Goal: Task Accomplishment & Management: Manage account settings

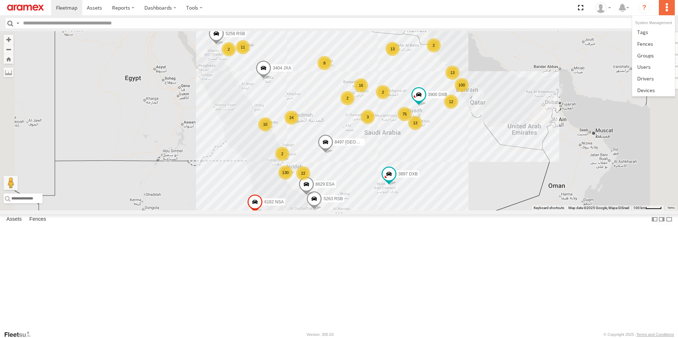
click at [669, 10] on label at bounding box center [667, 7] width 16 height 15
click at [653, 47] on link at bounding box center [653, 44] width 42 height 12
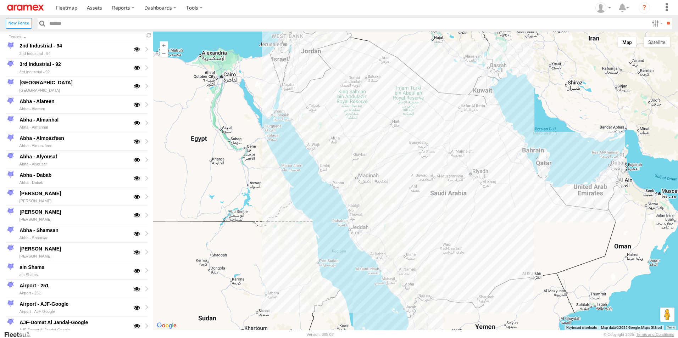
click at [211, 26] on input "text" at bounding box center [348, 23] width 602 height 10
type input "*********"
click at [664, 18] on input "**" at bounding box center [668, 23] width 8 height 10
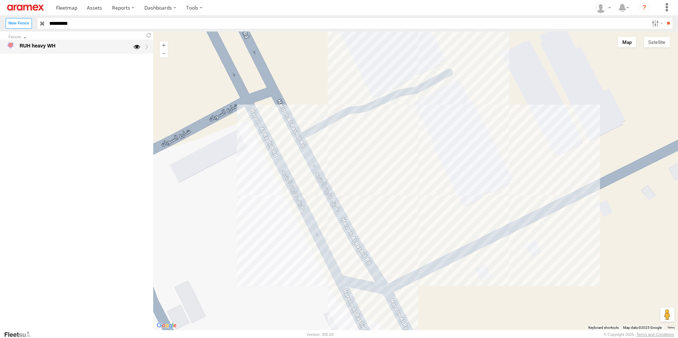
click at [75, 49] on div "RUH heavy WH" at bounding box center [73, 46] width 110 height 9
type input "**********"
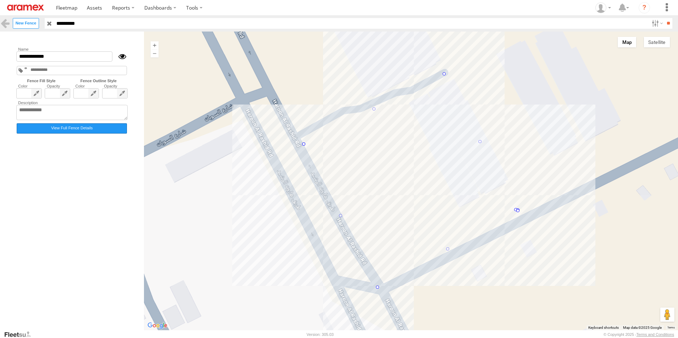
click at [85, 131] on label "View Full Fence Details" at bounding box center [72, 128] width 110 height 10
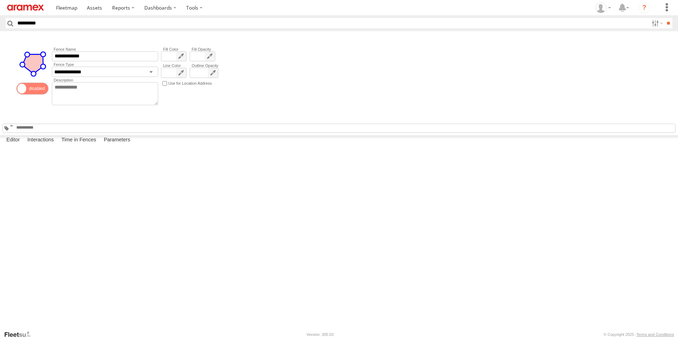
click at [35, 91] on span at bounding box center [32, 89] width 32 height 12
click at [13, 127] on span at bounding box center [11, 125] width 2 height 1
click at [171, 74] on span at bounding box center [173, 93] width 25 height 50
click at [182, 80] on span at bounding box center [181, 81] width 7 height 8
click at [183, 56] on span at bounding box center [173, 77] width 25 height 50
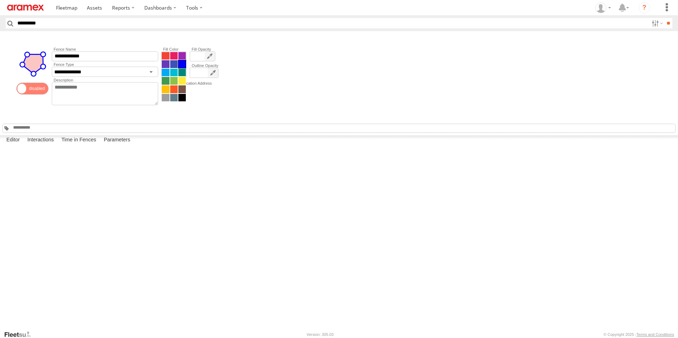
click at [180, 64] on span at bounding box center [181, 64] width 7 height 8
click at [185, 71] on span at bounding box center [173, 93] width 25 height 50
click at [183, 80] on span at bounding box center [181, 81] width 7 height 8
click at [170, 54] on span at bounding box center [173, 77] width 25 height 50
click at [181, 62] on span at bounding box center [181, 64] width 7 height 8
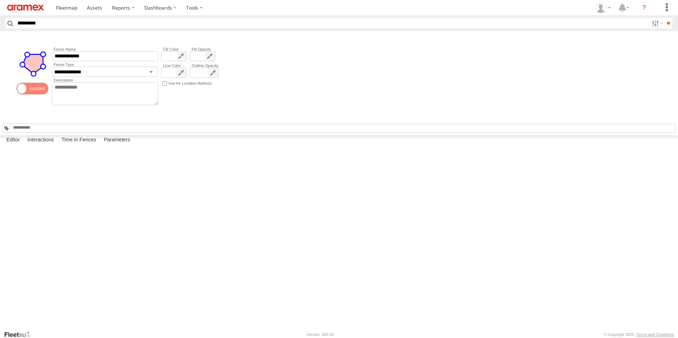
click at [75, 18] on input "*********" at bounding box center [332, 23] width 634 height 10
click at [666, 8] on label at bounding box center [667, 7] width 16 height 15
click at [654, 45] on link at bounding box center [653, 44] width 42 height 12
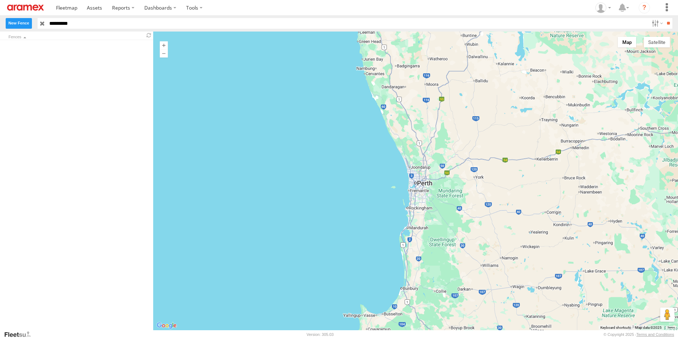
click at [22, 22] on label "New Fence" at bounding box center [19, 23] width 26 height 10
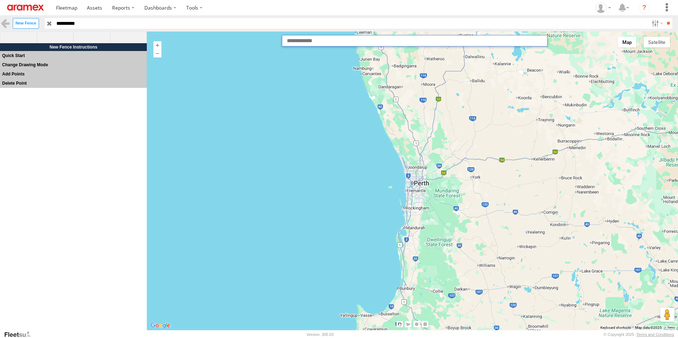
click at [353, 45] on input "text" at bounding box center [414, 40] width 265 height 11
paste input "**********"
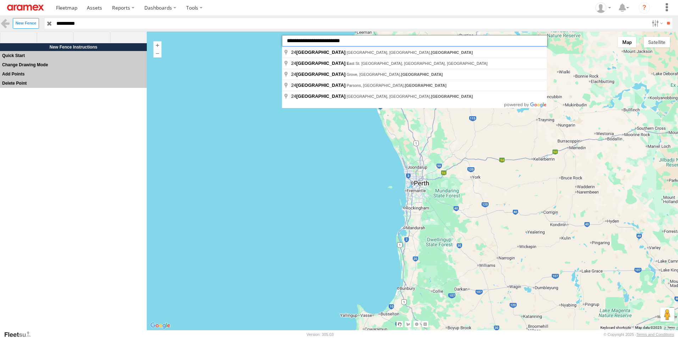
drag, startPoint x: 365, startPoint y: 39, endPoint x: 171, endPoint y: 39, distance: 194.2
click at [171, 39] on div "**********" at bounding box center [412, 181] width 531 height 299
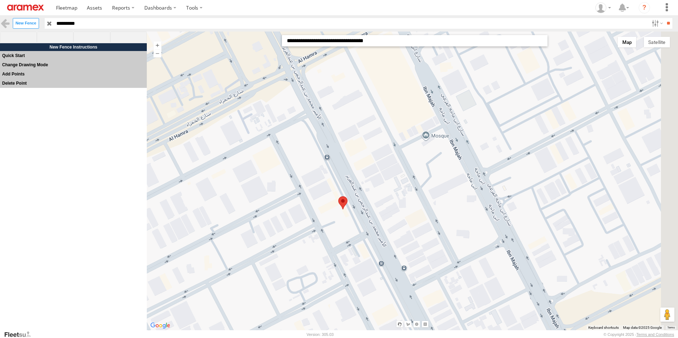
drag, startPoint x: 437, startPoint y: 137, endPoint x: 345, endPoint y: 183, distance: 103.4
click at [345, 183] on div at bounding box center [412, 181] width 531 height 299
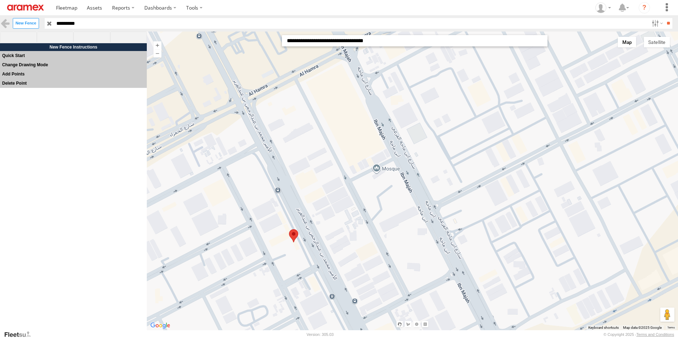
drag, startPoint x: 339, startPoint y: 151, endPoint x: 303, endPoint y: 177, distance: 44.9
click at [303, 177] on div at bounding box center [412, 181] width 531 height 299
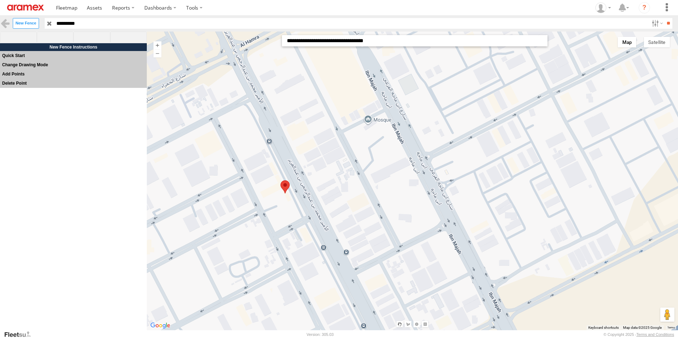
drag, startPoint x: 290, startPoint y: 144, endPoint x: 284, endPoint y: 105, distance: 39.8
click at [284, 105] on div at bounding box center [412, 181] width 531 height 299
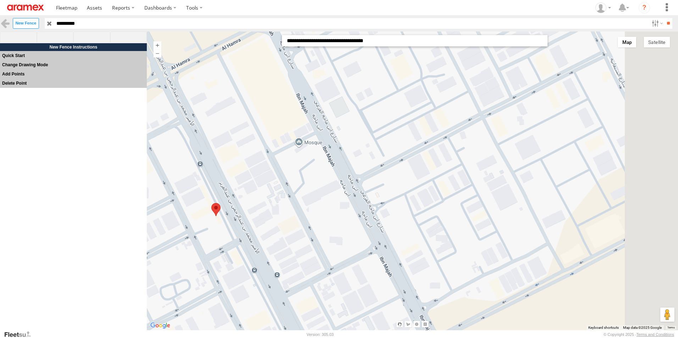
drag, startPoint x: 271, startPoint y: 166, endPoint x: 246, endPoint y: 170, distance: 25.5
click at [246, 170] on div at bounding box center [412, 181] width 531 height 299
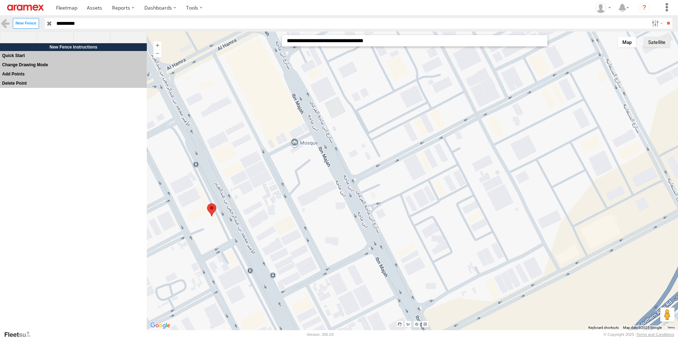
click at [662, 43] on button "Satellite" at bounding box center [656, 42] width 26 height 11
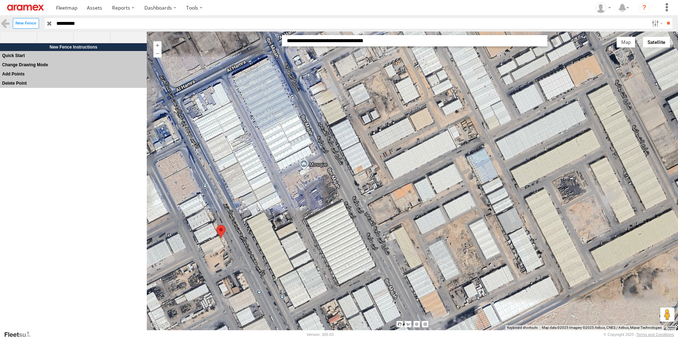
drag, startPoint x: 315, startPoint y: 162, endPoint x: 325, endPoint y: 184, distance: 24.1
click at [325, 184] on div at bounding box center [412, 181] width 531 height 299
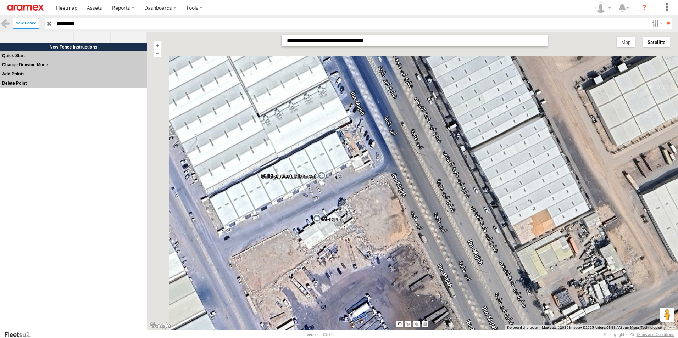
drag, startPoint x: 295, startPoint y: 141, endPoint x: 349, endPoint y: 208, distance: 86.1
click at [349, 208] on div at bounding box center [412, 181] width 531 height 299
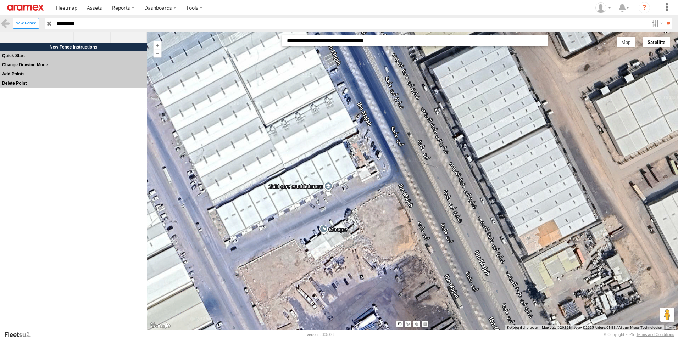
drag, startPoint x: 347, startPoint y: 186, endPoint x: 355, endPoint y: 199, distance: 15.0
click at [355, 199] on div at bounding box center [412, 181] width 531 height 299
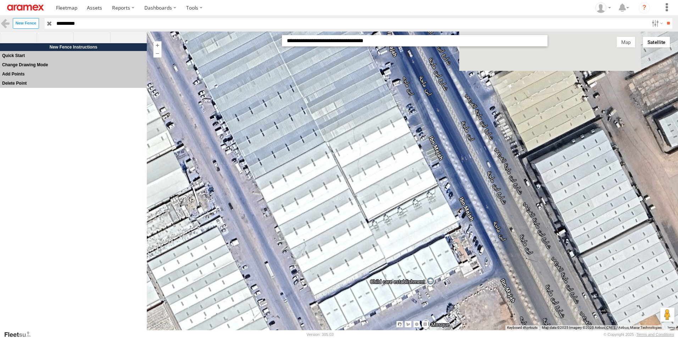
drag, startPoint x: 289, startPoint y: 163, endPoint x: 380, endPoint y: 237, distance: 117.6
click at [380, 237] on div at bounding box center [412, 181] width 531 height 299
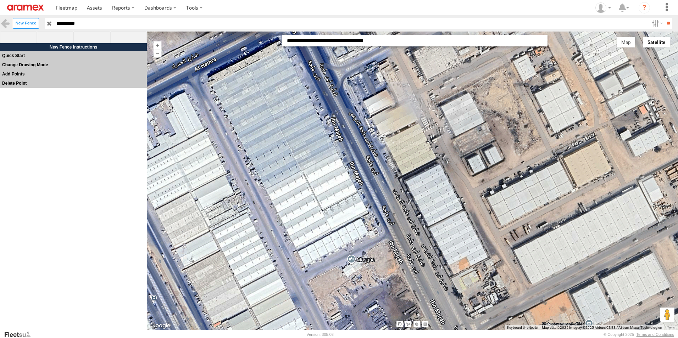
drag, startPoint x: 263, startPoint y: 151, endPoint x: 274, endPoint y: 161, distance: 15.3
click at [274, 161] on div at bounding box center [412, 181] width 531 height 299
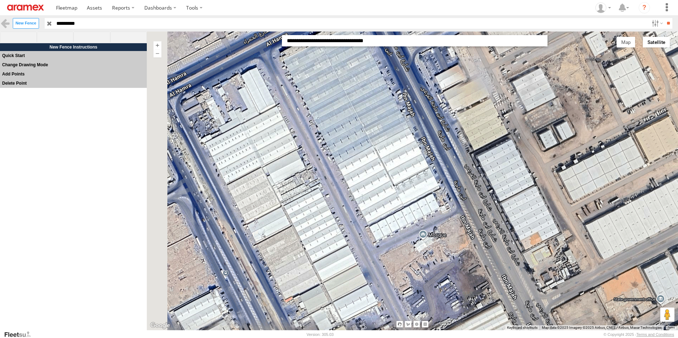
drag, startPoint x: 288, startPoint y: 144, endPoint x: 360, endPoint y: 120, distance: 76.1
click at [360, 120] on div at bounding box center [412, 181] width 531 height 299
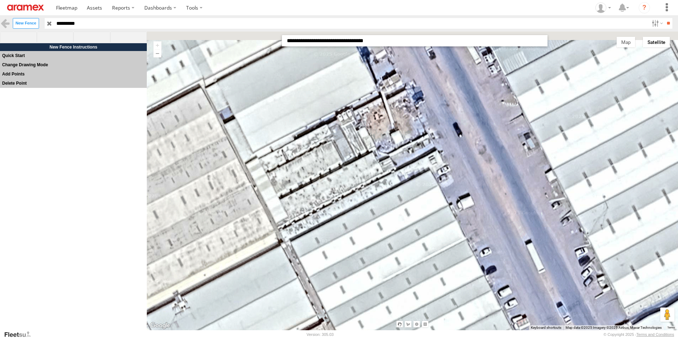
drag, startPoint x: 298, startPoint y: 162, endPoint x: 302, endPoint y: 187, distance: 25.5
click at [302, 187] on div at bounding box center [412, 181] width 531 height 299
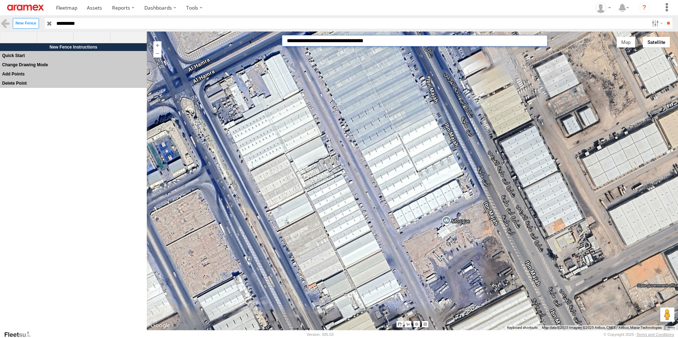
click at [387, 44] on input "**********" at bounding box center [414, 40] width 265 height 11
click at [396, 44] on input "**********" at bounding box center [414, 40] width 265 height 11
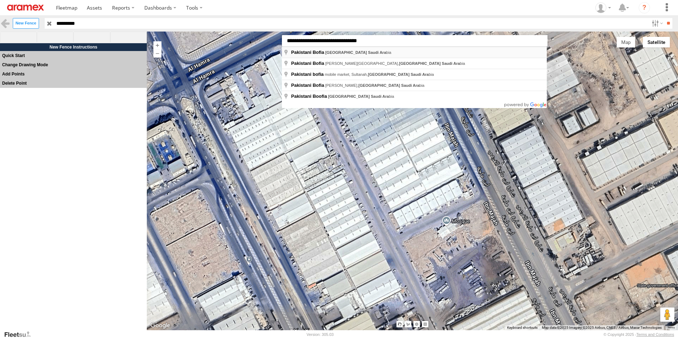
type input "**********"
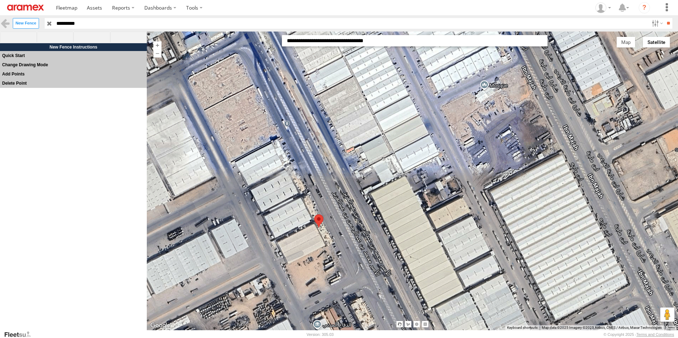
drag, startPoint x: 458, startPoint y: 115, endPoint x: 370, endPoint y: 159, distance: 99.1
click at [370, 159] on div at bounding box center [412, 181] width 531 height 299
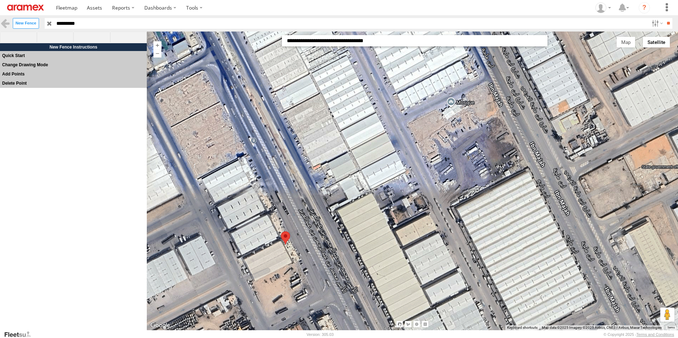
drag, startPoint x: 386, startPoint y: 164, endPoint x: 353, endPoint y: 182, distance: 37.7
click at [353, 182] on div at bounding box center [412, 181] width 531 height 299
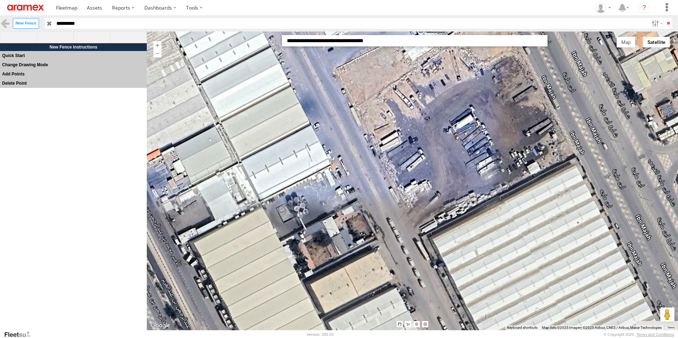
drag, startPoint x: 343, startPoint y: 166, endPoint x: 260, endPoint y: 158, distance: 83.7
click at [260, 158] on div at bounding box center [412, 181] width 531 height 299
click at [127, 36] on span at bounding box center [128, 38] width 37 height 12
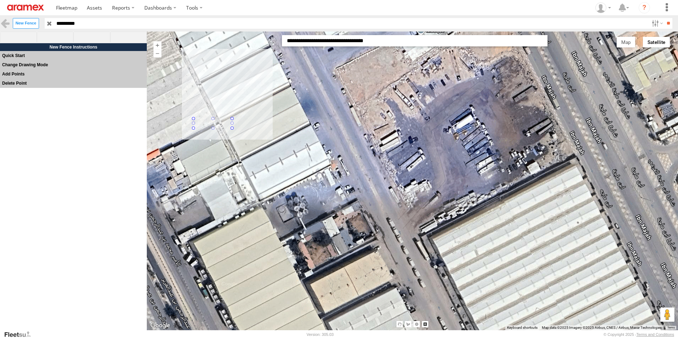
drag, startPoint x: 193, startPoint y: 117, endPoint x: 237, endPoint y: 127, distance: 45.7
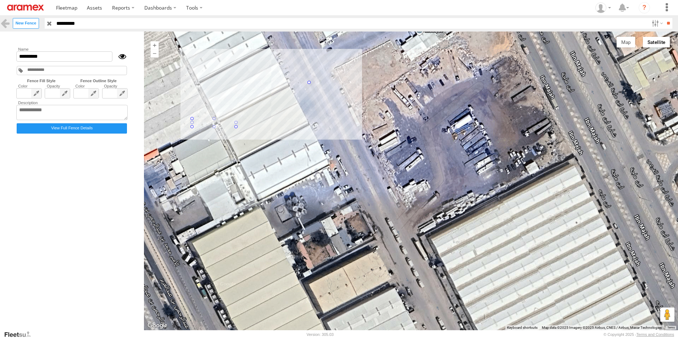
drag, startPoint x: 236, startPoint y: 117, endPoint x: 310, endPoint y: 81, distance: 82.4
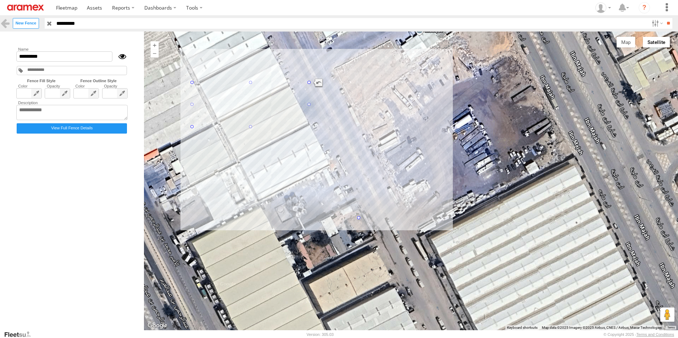
drag, startPoint x: 309, startPoint y: 129, endPoint x: 360, endPoint y: 221, distance: 105.7
click at [59, 58] on input "*********" at bounding box center [64, 56] width 96 height 10
drag, startPoint x: 59, startPoint y: 58, endPoint x: -5, endPoint y: 56, distance: 63.9
click at [0, 56] on html at bounding box center [339, 169] width 678 height 338
type input "**********"
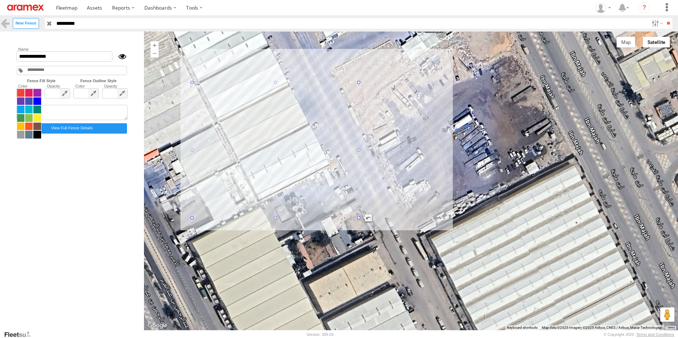
click at [34, 95] on span at bounding box center [29, 114] width 25 height 50
click at [18, 93] on span at bounding box center [20, 93] width 7 height 8
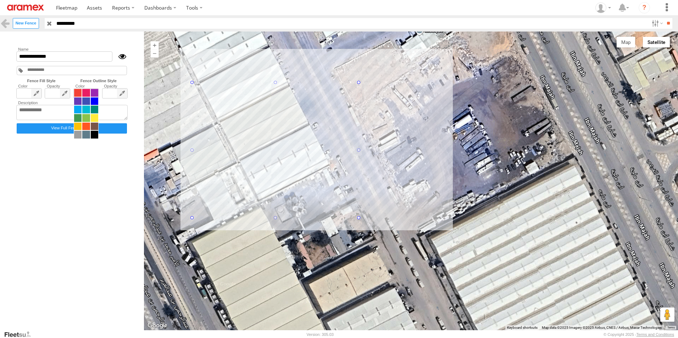
click at [93, 93] on span at bounding box center [86, 114] width 25 height 50
click at [77, 93] on span at bounding box center [77, 93] width 7 height 8
click at [54, 71] on input "text" at bounding box center [44, 69] width 34 height 5
type input "****"
click at [670, 26] on input "**" at bounding box center [668, 23] width 8 height 10
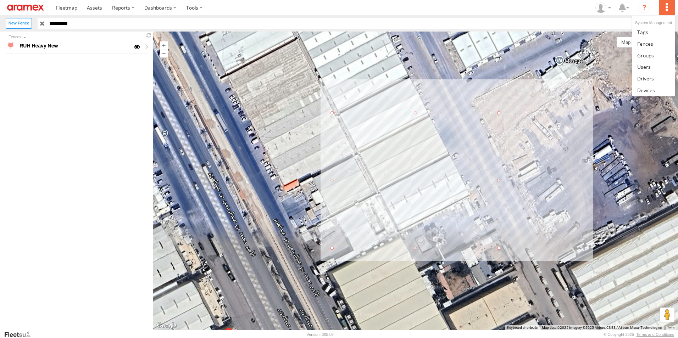
click at [662, 12] on label at bounding box center [667, 7] width 16 height 15
click at [654, 42] on link at bounding box center [653, 44] width 42 height 12
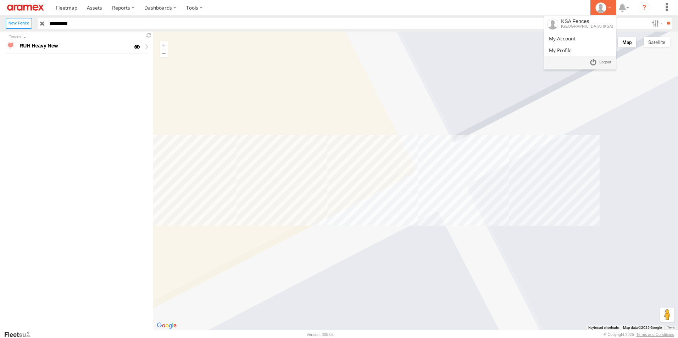
click at [610, 10] on div at bounding box center [603, 7] width 21 height 11
click at [604, 62] on span at bounding box center [605, 62] width 12 height 8
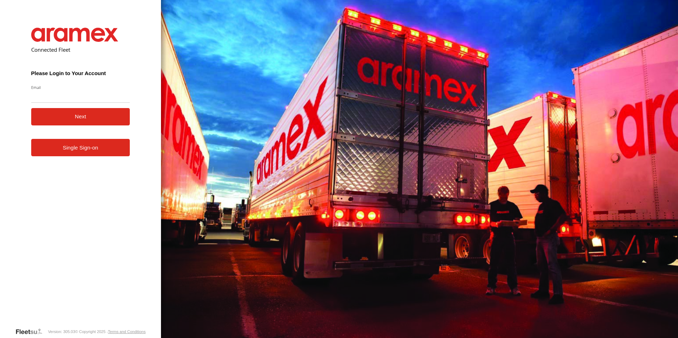
click at [79, 100] on input "Email" at bounding box center [80, 96] width 99 height 13
type input "**********"
click at [89, 146] on link "Single Sign-on" at bounding box center [80, 147] width 99 height 17
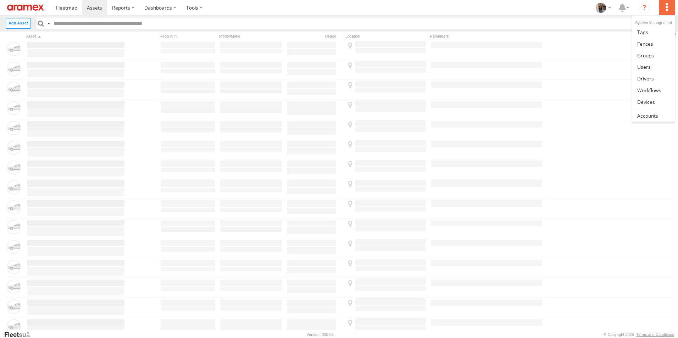
click at [664, 2] on label at bounding box center [667, 7] width 16 height 15
